Goal: Find specific page/section: Find specific page/section

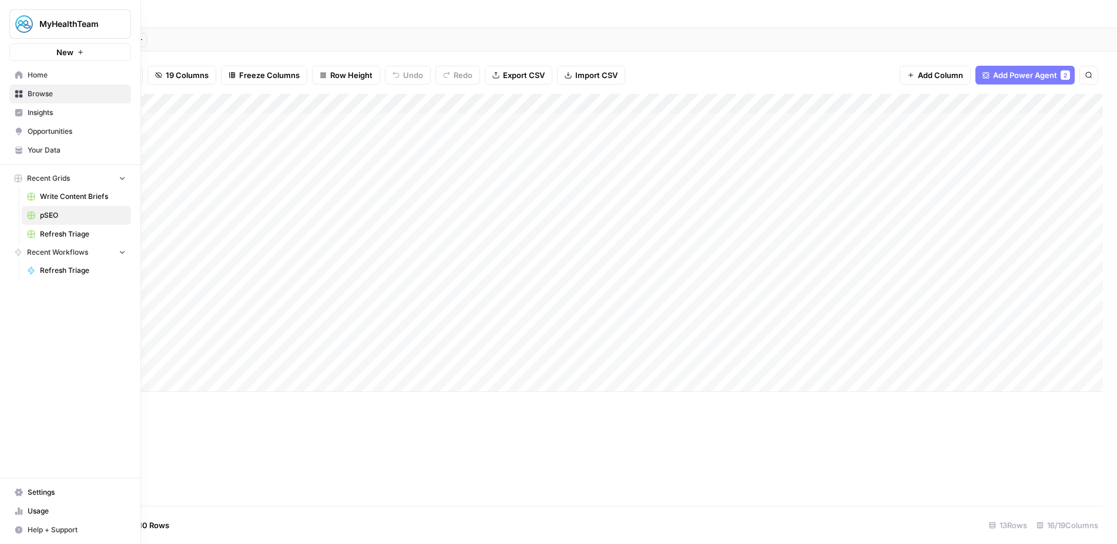
click at [67, 177] on span "Recent Grids" at bounding box center [48, 178] width 43 height 11
click at [48, 90] on span "Browse" at bounding box center [77, 94] width 98 height 11
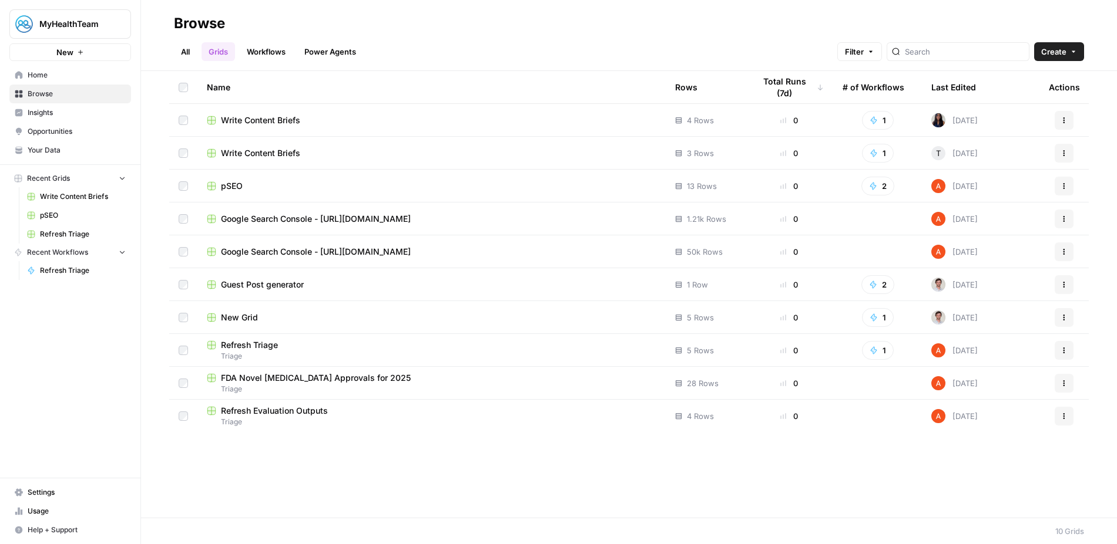
click at [287, 412] on span "Refresh Evaluation Outputs" at bounding box center [274, 411] width 107 height 12
click at [262, 344] on span "Refresh Triage" at bounding box center [249, 345] width 57 height 12
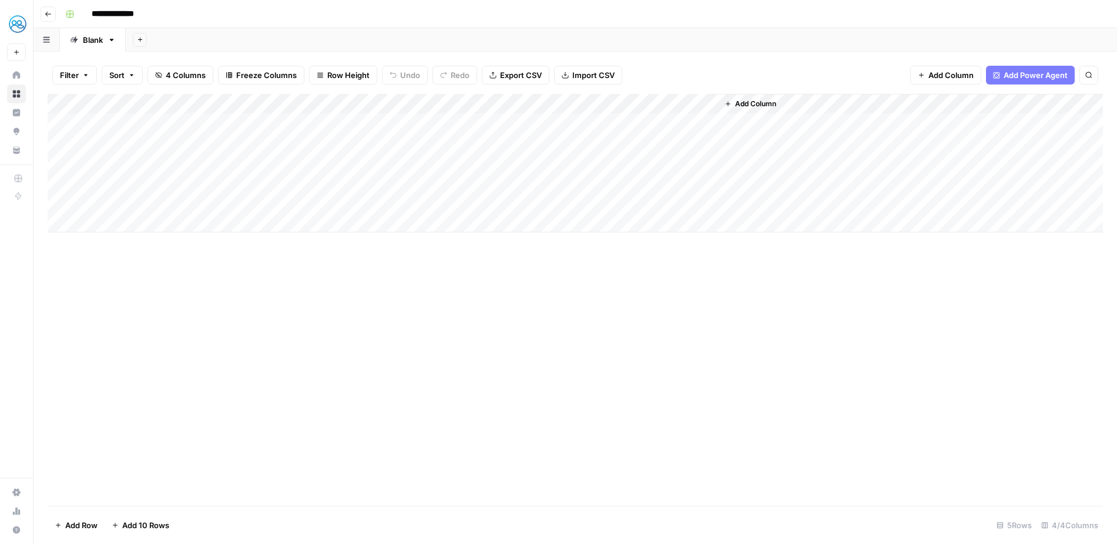
click at [396, 36] on div "Add Sheet" at bounding box center [621, 39] width 991 height 23
